Goal: Task Accomplishment & Management: Manage account settings

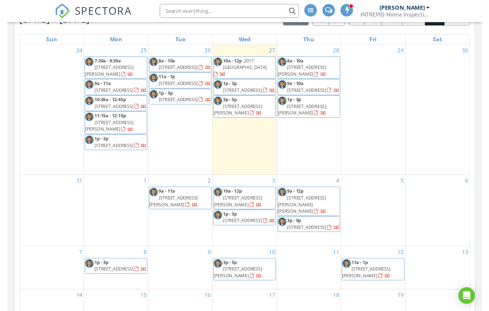
scroll to position [293, 0]
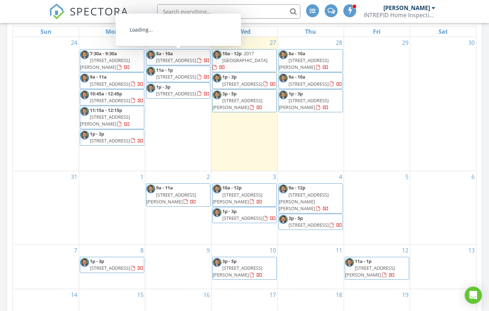
click at [180, 62] on span "[STREET_ADDRESS]" at bounding box center [176, 60] width 40 height 6
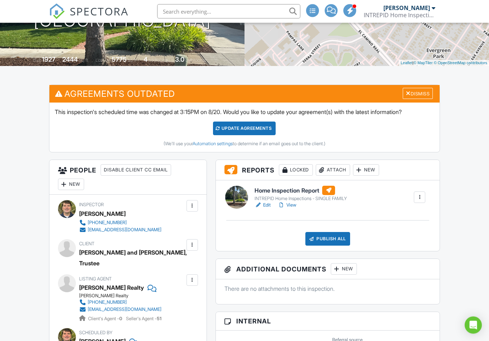
scroll to position [135, 0]
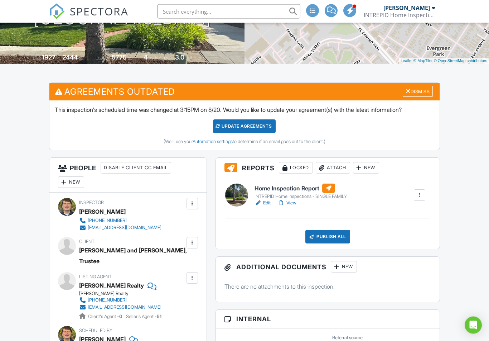
click at [292, 201] on link "View" at bounding box center [287, 202] width 19 height 7
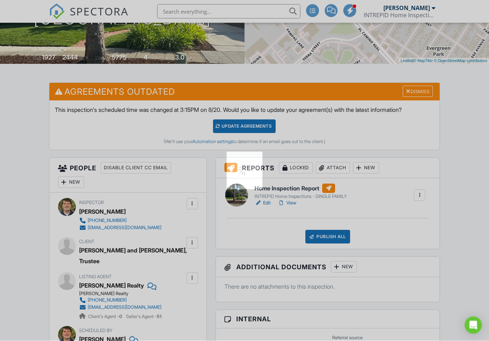
scroll to position [135, 0]
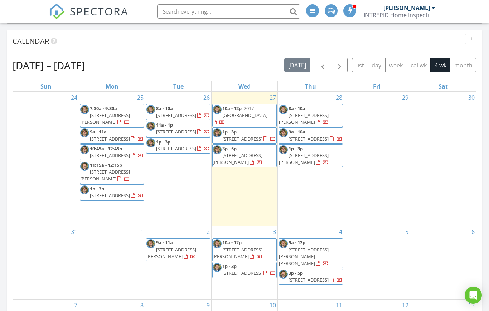
scroll to position [237, 0]
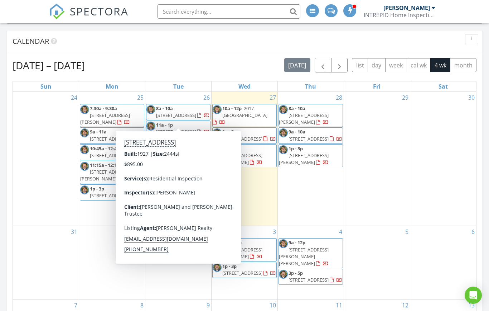
click at [182, 115] on span "1641 Portola Ave, Palo Alto 94306" at bounding box center [176, 115] width 40 height 6
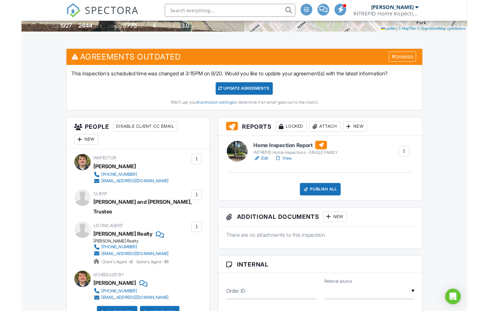
scroll to position [194, 0]
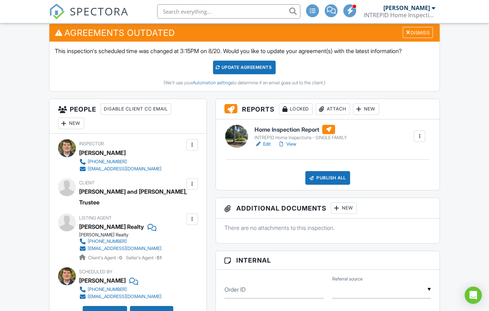
click at [292, 144] on link "View" at bounding box center [287, 143] width 19 height 7
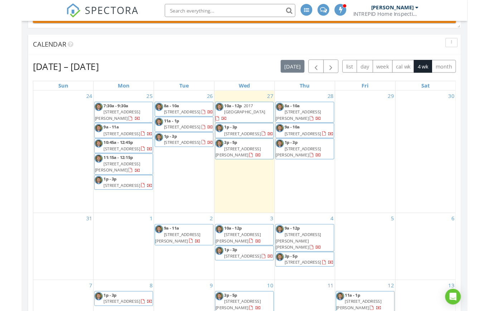
scroll to position [261, 0]
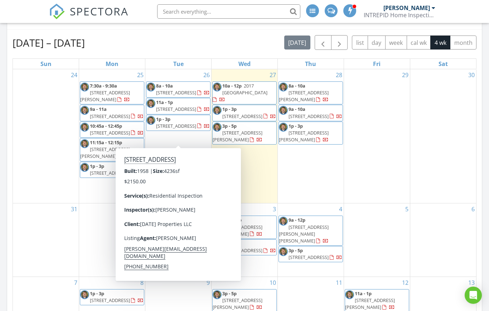
click at [182, 129] on span "466 N Fair Oaks Ave, Sunnyvale 94085" at bounding box center [176, 125] width 40 height 6
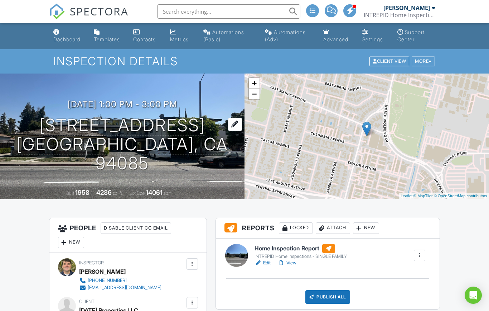
click at [228, 131] on div at bounding box center [235, 123] width 14 height 13
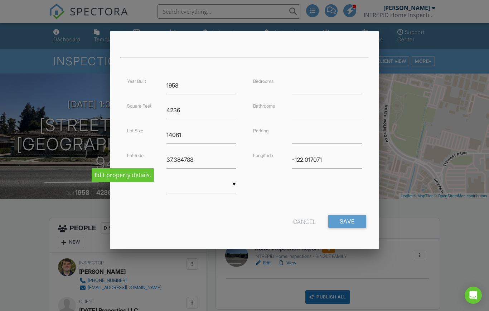
scroll to position [140, 0]
click at [346, 217] on input "Save" at bounding box center [347, 221] width 38 height 13
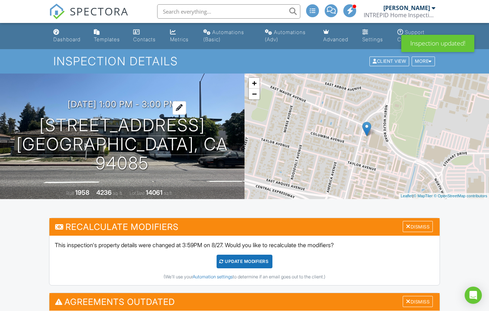
click at [177, 109] on h3 "[DATE] 1:00 pm - 3:00 pm" at bounding box center [123, 104] width 110 height 10
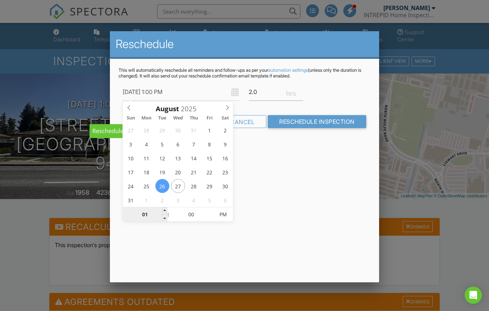
click at [148, 216] on input "01" at bounding box center [145, 214] width 44 height 14
type input "02"
type input "08/26/2025 2:00 PM"
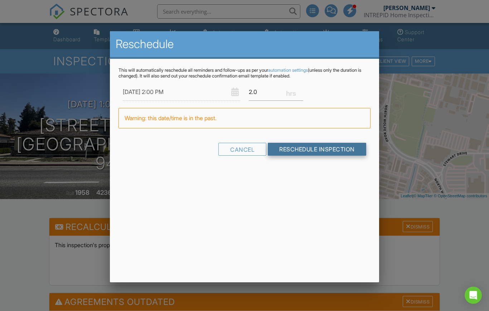
click at [308, 146] on input "Reschedule Inspection" at bounding box center [317, 149] width 98 height 13
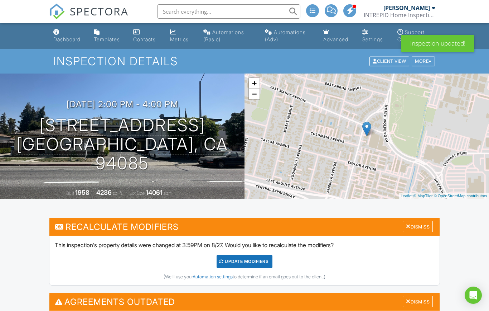
click at [216, 117] on div "08/26/2025 2:00 pm - 4:00 pm 466 N Fair Oaks Ave Sunnyvale, CA 94085" at bounding box center [122, 135] width 245 height 73
click at [207, 107] on div "08/26/2025 2:00 pm - 4:00 pm 466 N Fair Oaks Ave Sunnyvale, CA 94085 Built 1958…" at bounding box center [122, 135] width 245 height 125
click at [193, 105] on div "08/26/2025 2:00 pm - 4:00 pm 466 N Fair Oaks Ave Sunnyvale, CA 94085 Built 1958…" at bounding box center [122, 135] width 245 height 125
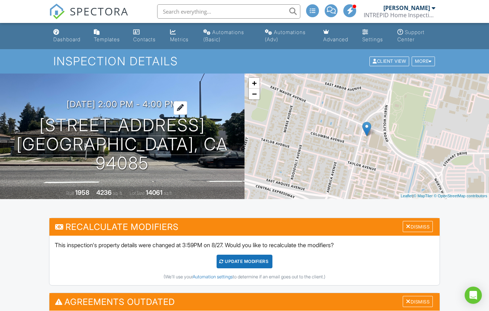
click at [177, 109] on h3 "[DATE] 2:00 pm - 4:00 pm" at bounding box center [123, 104] width 112 height 10
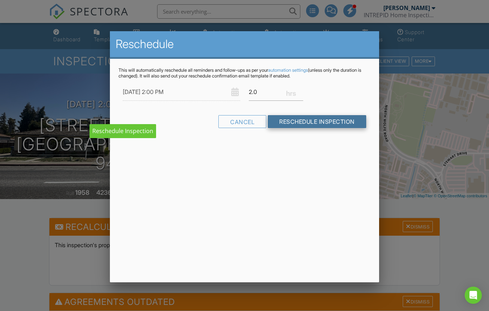
click at [322, 120] on input "Reschedule Inspection" at bounding box center [317, 121] width 98 height 13
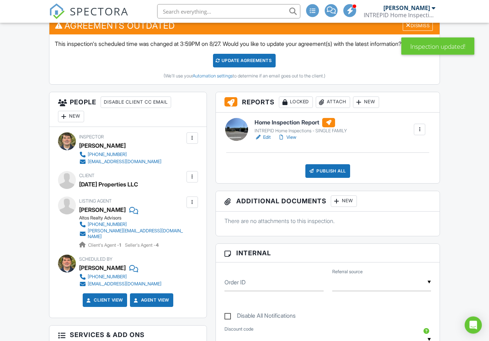
scroll to position [276, 0]
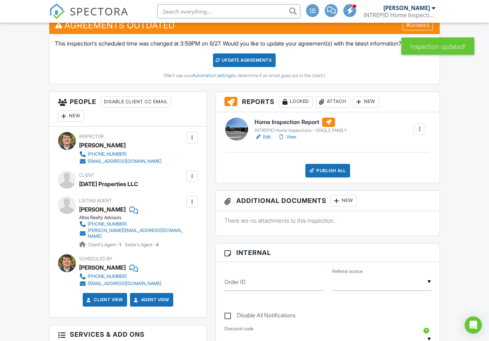
click at [191, 171] on div at bounding box center [192, 176] width 11 height 11
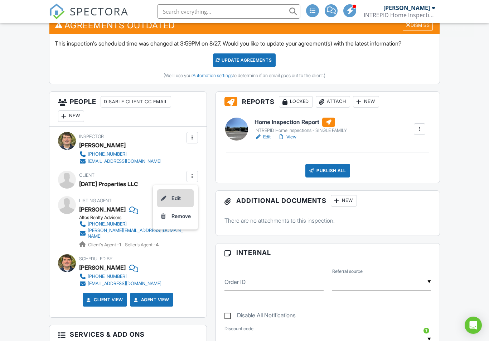
click at [184, 193] on li "Edit" at bounding box center [175, 198] width 37 height 18
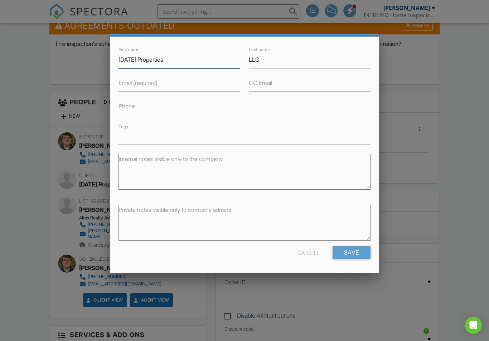
scroll to position [25, 0]
click at [352, 246] on input "Save" at bounding box center [352, 252] width 38 height 13
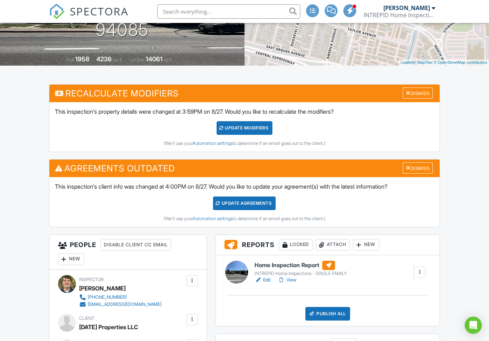
scroll to position [135, 0]
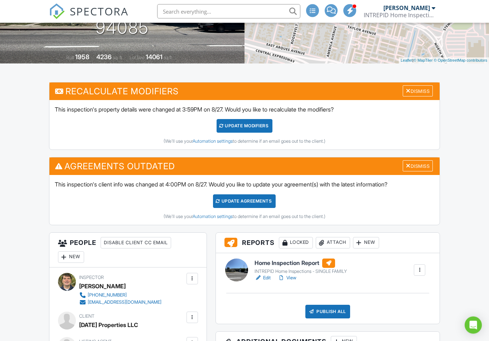
click at [261, 276] on div at bounding box center [258, 277] width 7 height 7
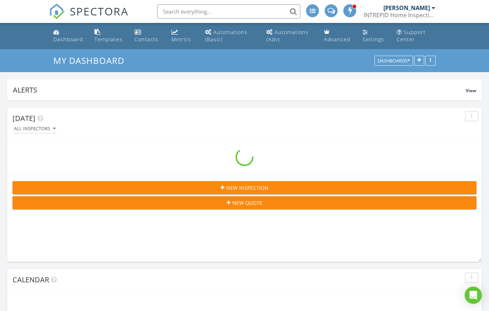
scroll to position [813, 490]
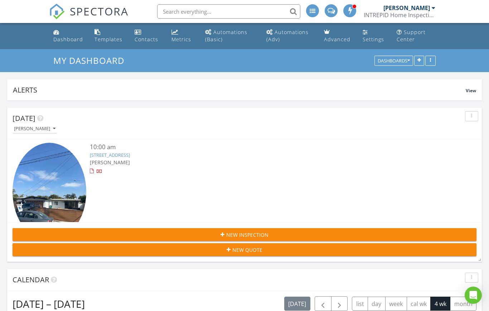
click at [144, 149] on div "10:00 am" at bounding box center [264, 147] width 348 height 9
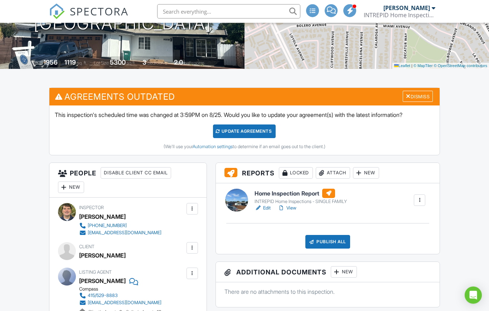
scroll to position [145, 0]
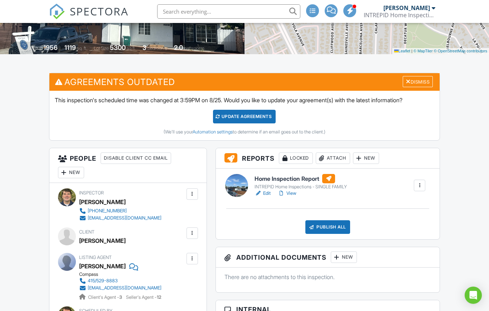
click at [295, 188] on div "INTREPID Home Inspections - SINGLE FAMILY" at bounding box center [301, 187] width 92 height 6
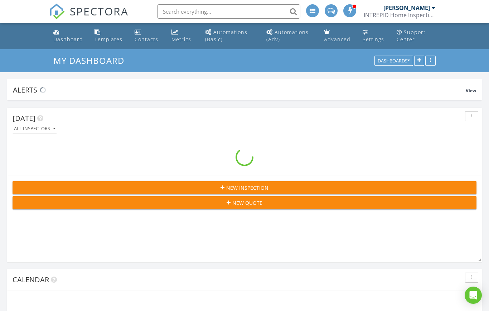
scroll to position [813, 490]
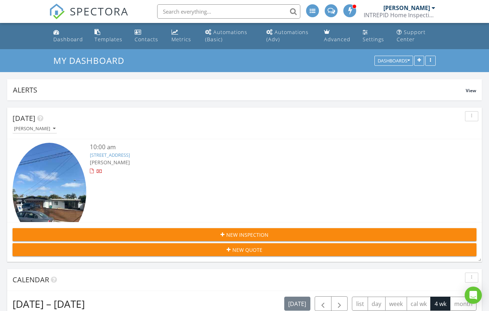
click at [124, 148] on div "10:00 am" at bounding box center [264, 147] width 348 height 9
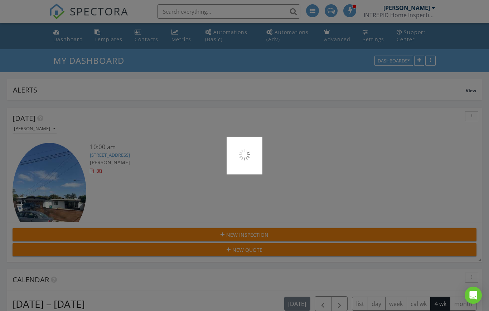
click at [131, 152] on div at bounding box center [244, 155] width 489 height 311
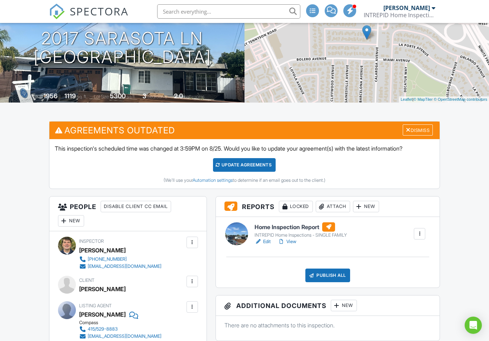
scroll to position [108, 0]
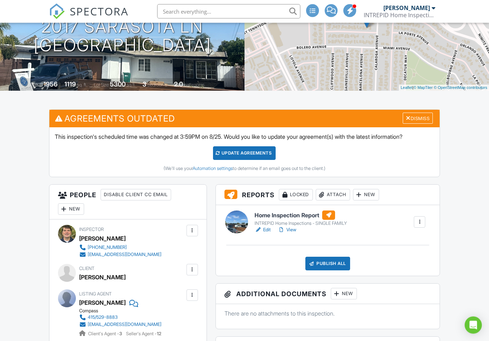
click at [291, 230] on link "View" at bounding box center [287, 229] width 19 height 7
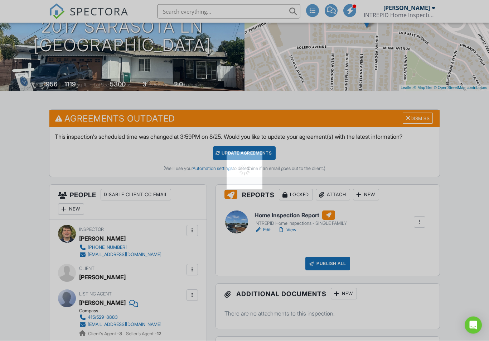
scroll to position [108, 0]
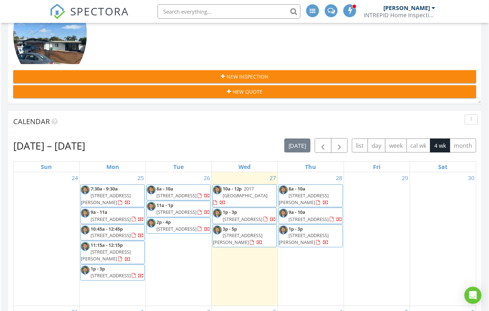
scroll to position [158, 0]
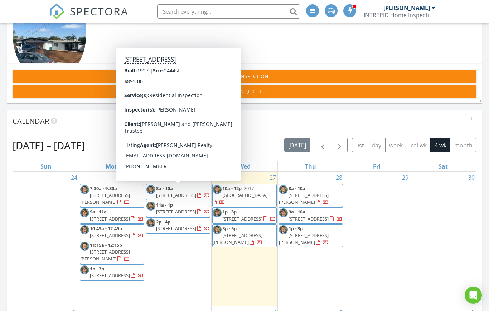
click at [189, 192] on span "1641 Portola Ave, Palo Alto 94306" at bounding box center [176, 195] width 40 height 6
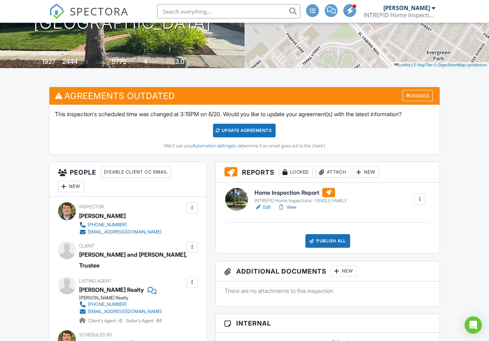
scroll to position [130, 0]
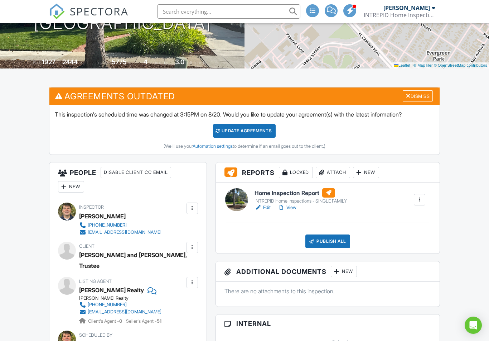
click at [293, 210] on link "View" at bounding box center [287, 207] width 19 height 7
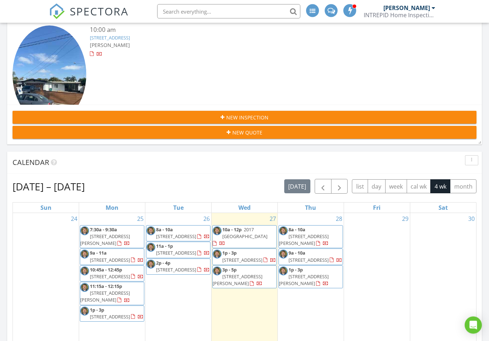
scroll to position [137, 0]
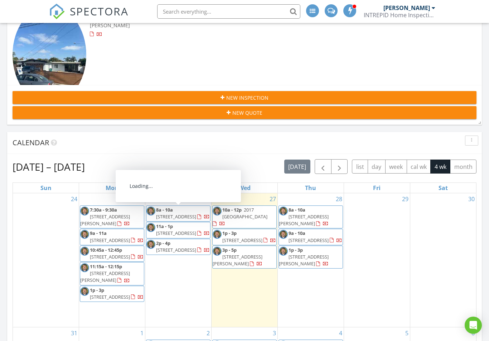
click at [176, 213] on span "[STREET_ADDRESS]" at bounding box center [176, 216] width 40 height 6
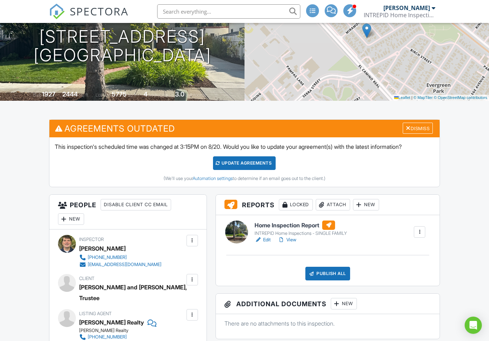
scroll to position [98, 0]
click at [291, 240] on link "View" at bounding box center [287, 239] width 19 height 7
